Goal: Use online tool/utility: Utilize a website feature to perform a specific function

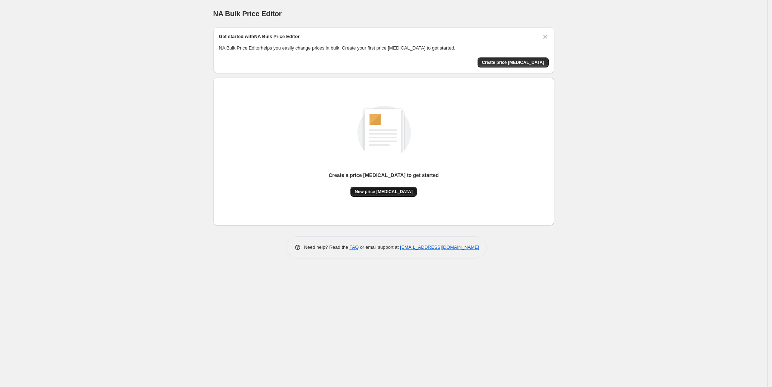
click at [369, 190] on span "New price [MEDICAL_DATA]" at bounding box center [384, 192] width 58 height 6
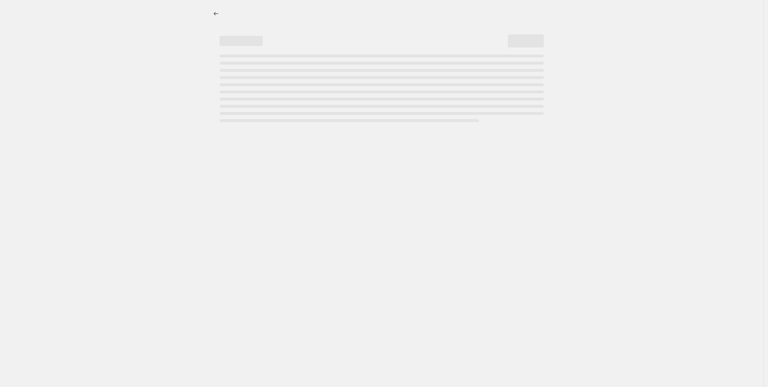
select select "percentage"
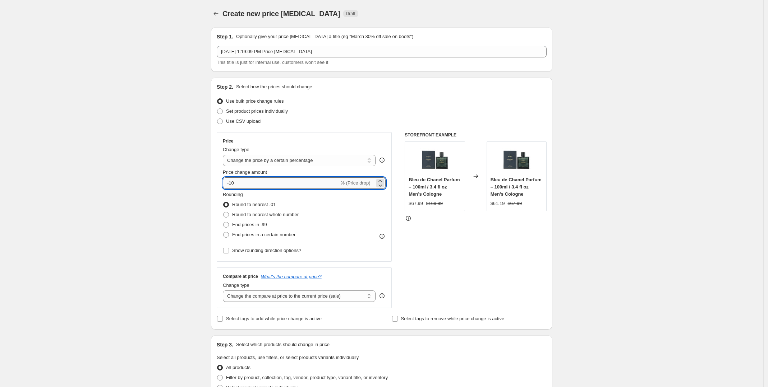
click at [241, 182] on input "-10" at bounding box center [281, 182] width 116 height 11
drag, startPoint x: 241, startPoint y: 182, endPoint x: 216, endPoint y: 182, distance: 24.4
click at [216, 182] on div "Step 2. Select how the prices should change Use bulk price change rules Set pro…" at bounding box center [381, 204] width 341 height 252
click at [232, 224] on label "End prices in .99" at bounding box center [245, 225] width 44 height 10
click at [223, 222] on input "End prices in .99" at bounding box center [223, 222] width 0 height 0
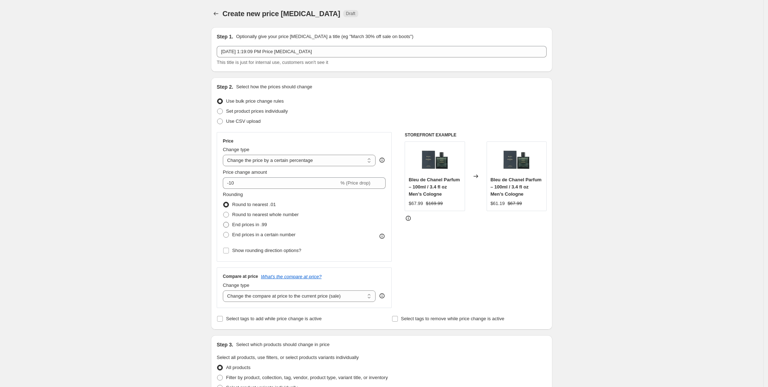
radio input "true"
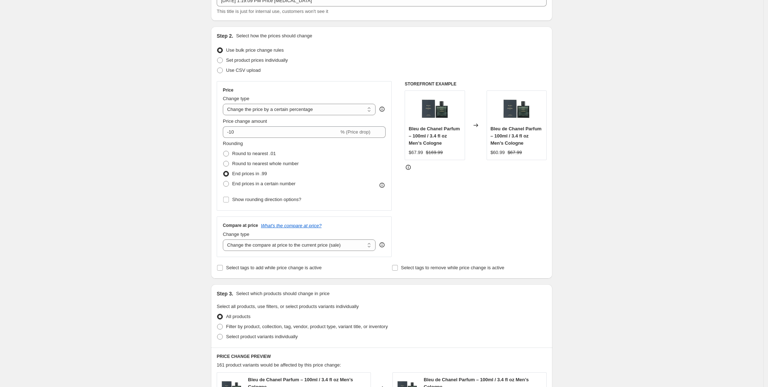
scroll to position [53, 0]
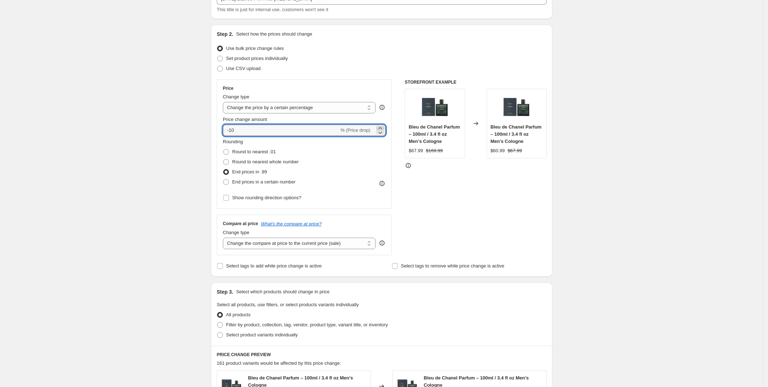
click at [380, 127] on icon at bounding box center [379, 128] width 7 height 7
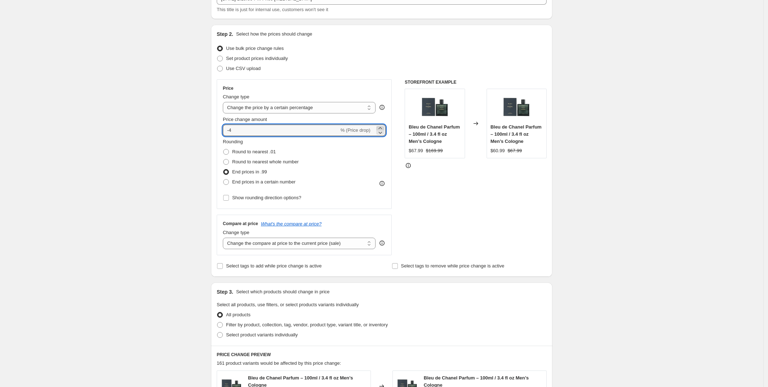
click at [380, 127] on icon at bounding box center [379, 128] width 7 height 7
type input "0"
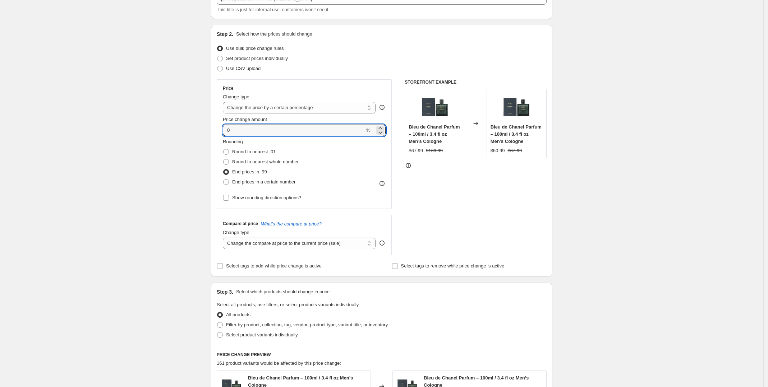
click at [470, 174] on div "STOREFRONT EXAMPLE Bleu de Chanel Parfum – 100ml / 3.4 fl oz Men’s Cologne $67.…" at bounding box center [476, 167] width 142 height 176
click at [253, 131] on input "0" at bounding box center [294, 130] width 142 height 11
type input "2"
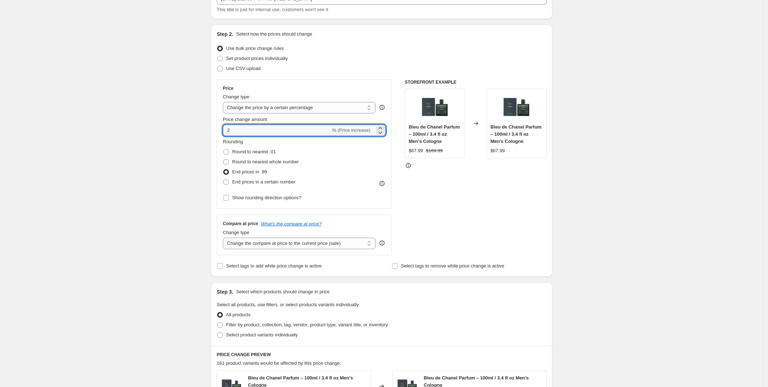
click at [445, 201] on div "STOREFRONT EXAMPLE Bleu de Chanel Parfum – 100ml / 3.4 fl oz Men’s Cologne $67.…" at bounding box center [476, 167] width 142 height 176
click at [301, 245] on select "Change the compare at price to the current price (sale) Change the compare at p…" at bounding box center [299, 243] width 153 height 11
select select "no_change"
click at [225, 238] on select "Change the compare at price to the current price (sale) Change the compare at p…" at bounding box center [299, 243] width 153 height 11
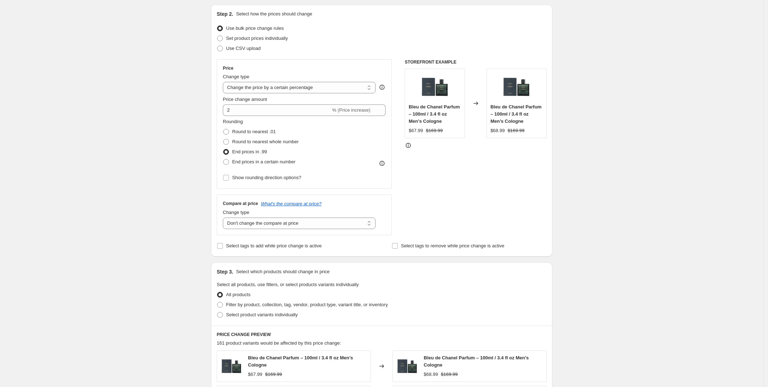
scroll to position [340, 0]
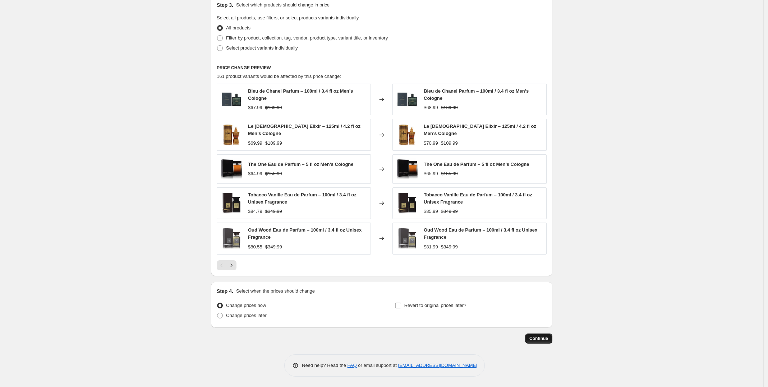
click at [548, 341] on span "Continue" at bounding box center [538, 339] width 19 height 6
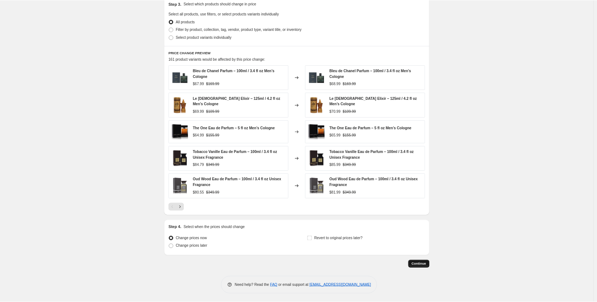
scroll to position [0, 0]
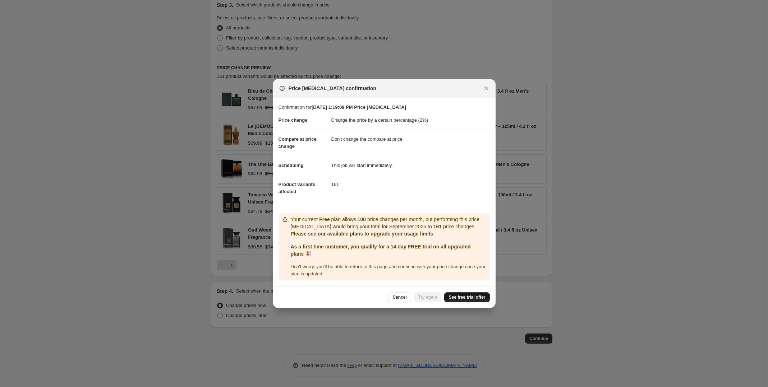
click at [456, 294] on link "See free trial offer" at bounding box center [466, 297] width 45 height 10
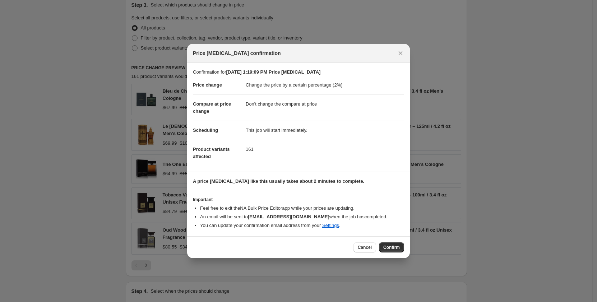
scroll to position [340, 0]
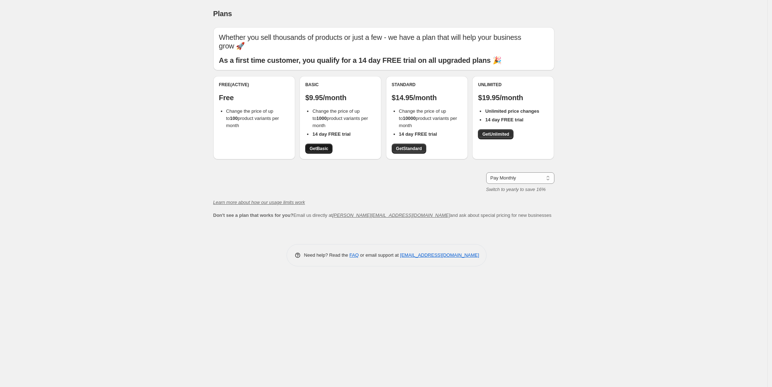
click at [328, 150] on span "Get Basic" at bounding box center [319, 149] width 19 height 6
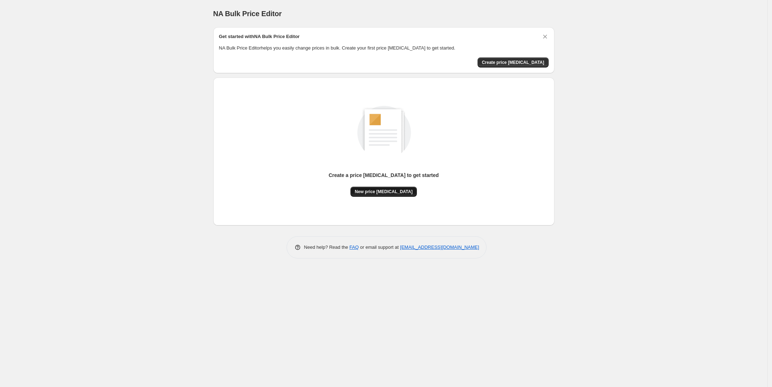
click at [389, 193] on span "New price [MEDICAL_DATA]" at bounding box center [384, 192] width 58 height 6
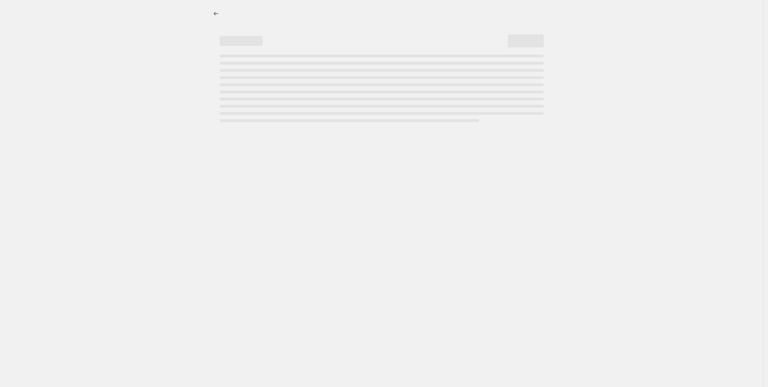
select select "percentage"
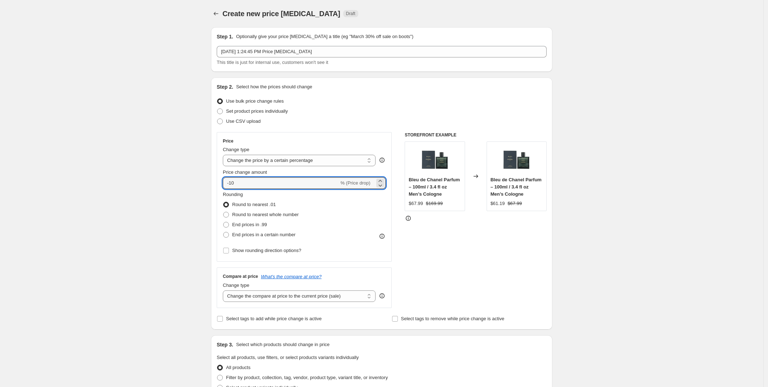
drag, startPoint x: 278, startPoint y: 183, endPoint x: 200, endPoint y: 181, distance: 78.7
click at [200, 181] on div "Create new price [MEDICAL_DATA]. This page is ready Create new price [MEDICAL_D…" at bounding box center [381, 363] width 763 height 727
type input "2"
click at [251, 221] on label "End prices in .99" at bounding box center [245, 225] width 44 height 10
click at [223, 222] on input "End prices in .99" at bounding box center [223, 222] width 0 height 0
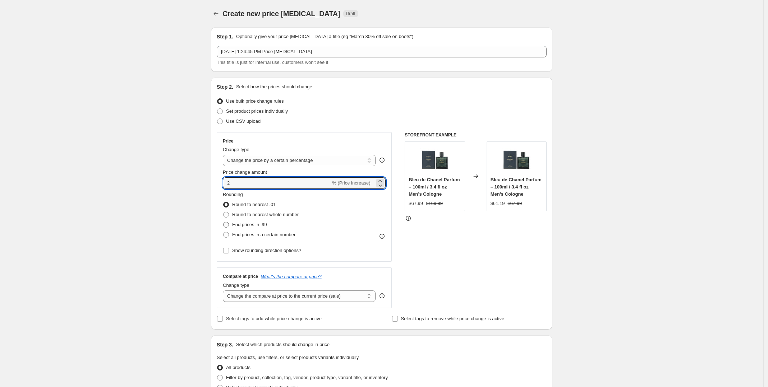
radio input "true"
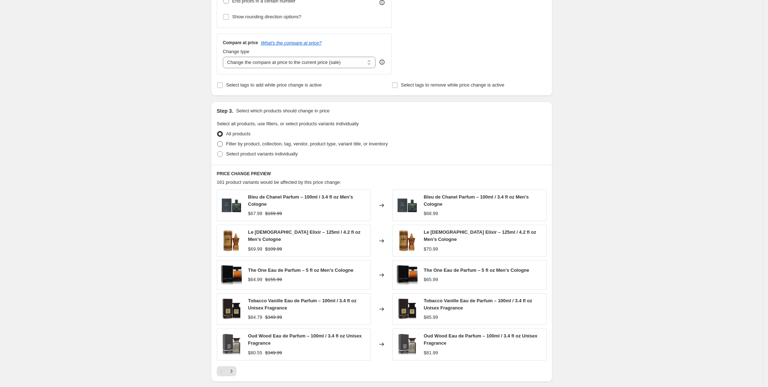
scroll to position [234, 0]
click at [309, 65] on select "Change the compare at price to the current price (sale) Change the compare at p…" at bounding box center [299, 62] width 153 height 11
select select "no_change"
click at [225, 58] on select "Change the compare at price to the current price (sale) Change the compare at p…" at bounding box center [299, 62] width 153 height 11
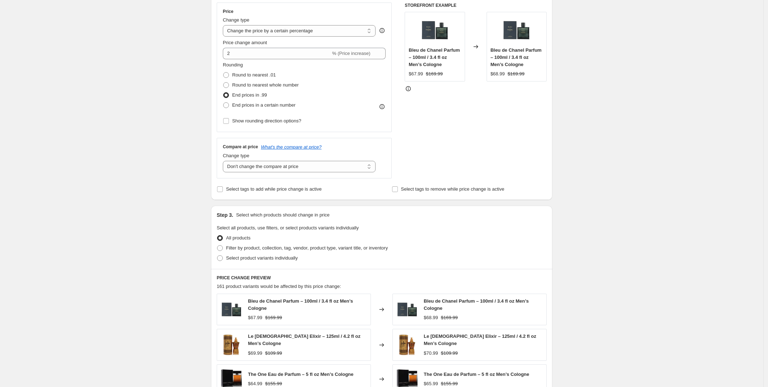
scroll to position [340, 0]
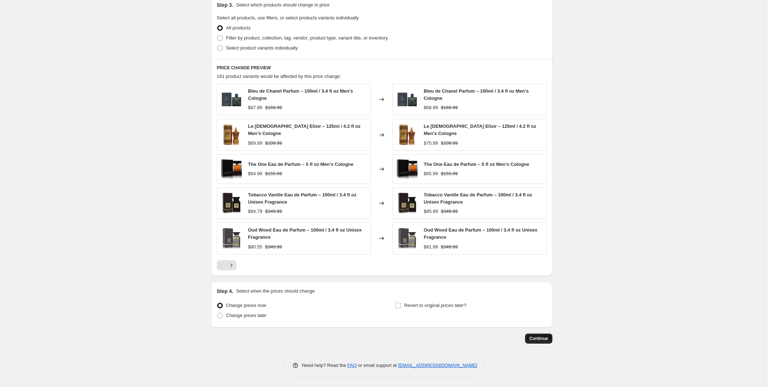
click at [532, 335] on button "Continue" at bounding box center [538, 339] width 27 height 10
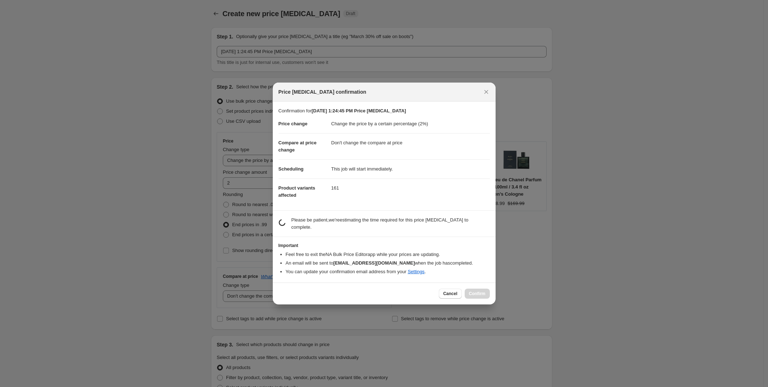
scroll to position [0, 0]
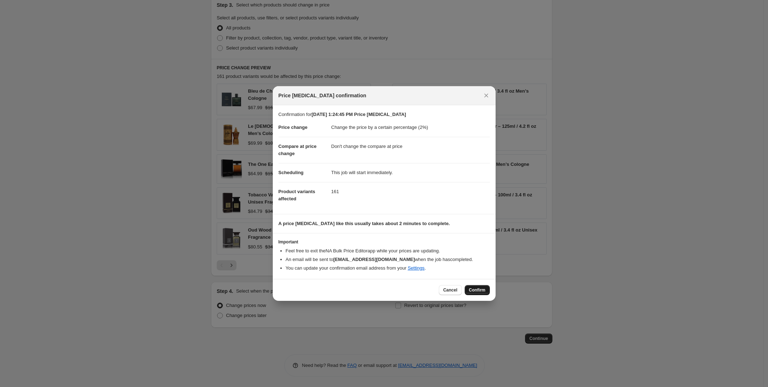
click at [477, 289] on span "Confirm" at bounding box center [477, 290] width 17 height 6
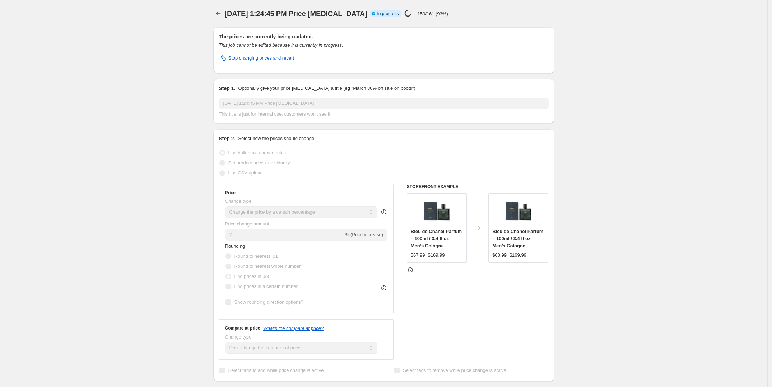
select select "percentage"
select select "no_change"
